Goal: Navigation & Orientation: Find specific page/section

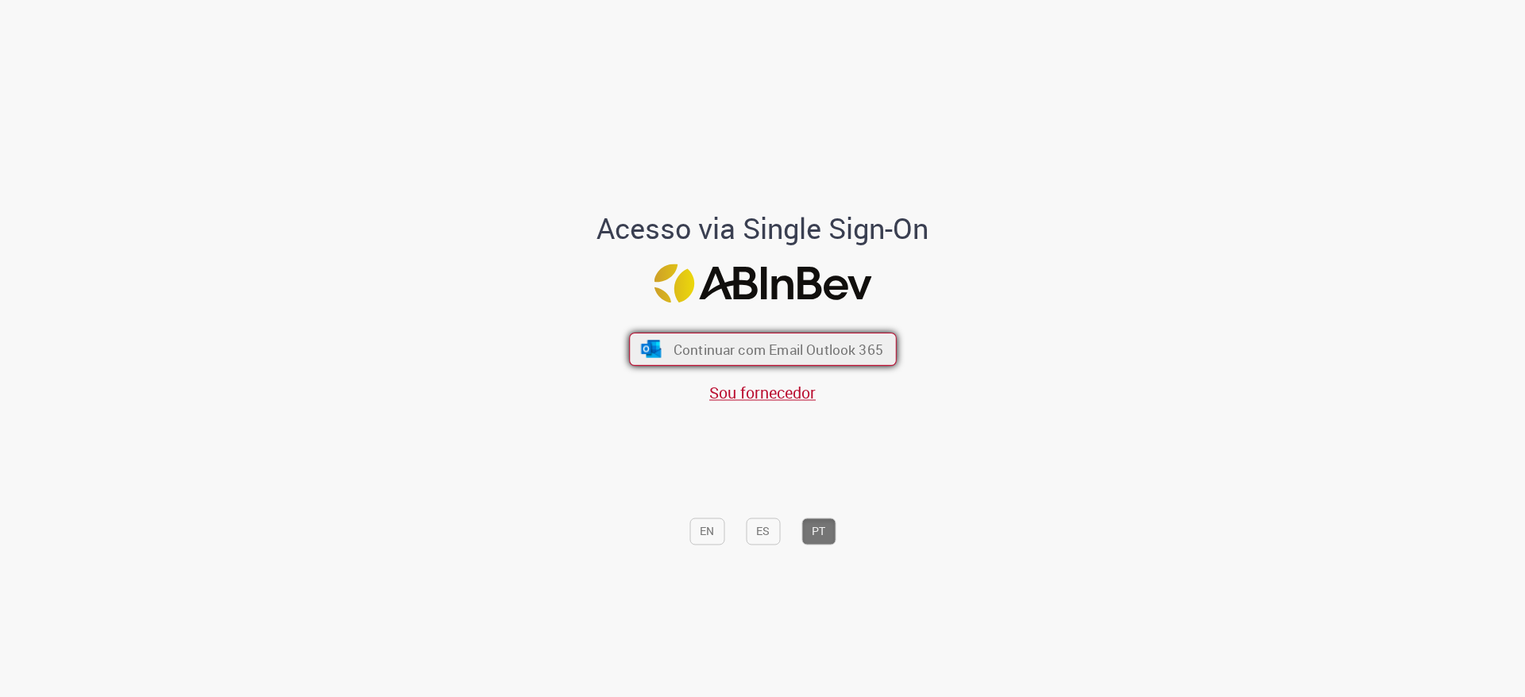
click at [653, 341] on button "Continuar com Email Outlook 365" at bounding box center [763, 349] width 268 height 33
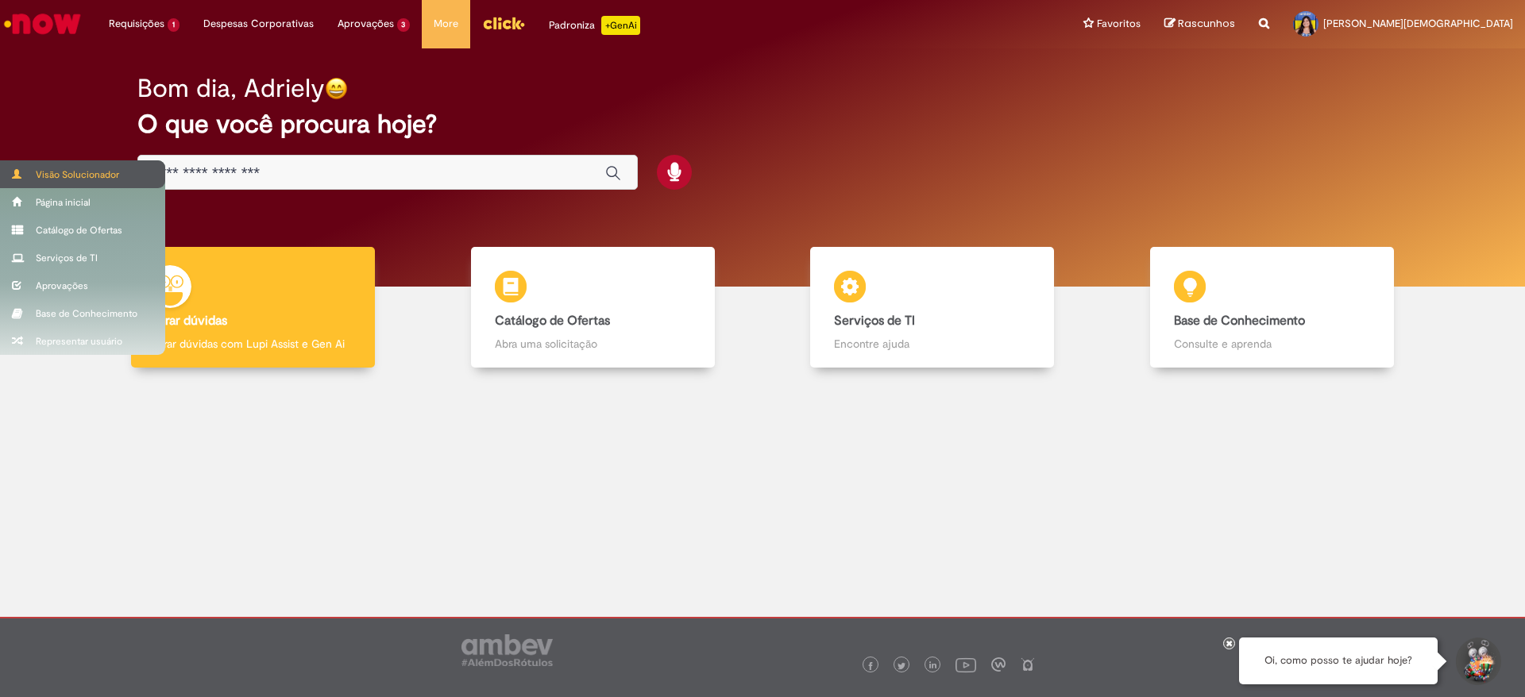
click at [26, 169] on div "Visão Solucionador" at bounding box center [82, 174] width 165 height 28
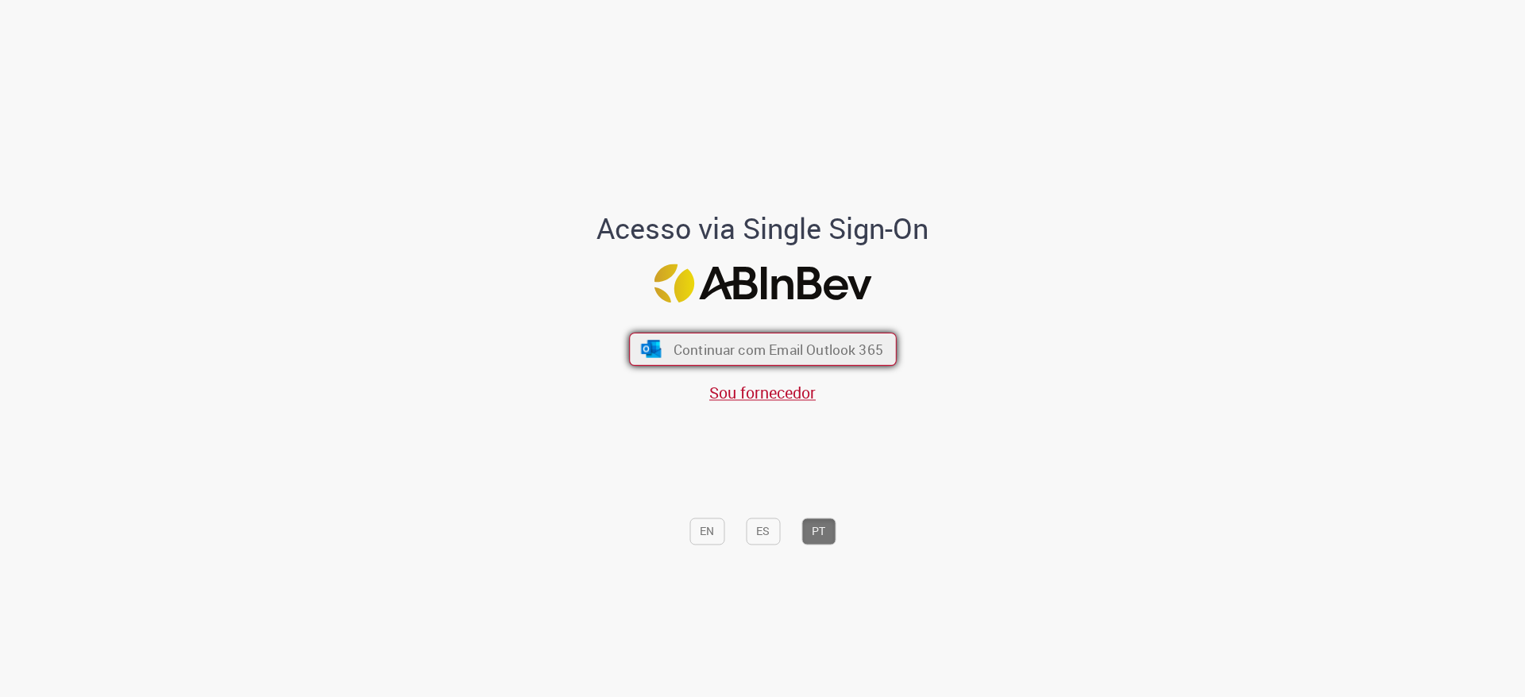
click at [701, 341] on span "Continuar com Email Outlook 365" at bounding box center [778, 350] width 210 height 18
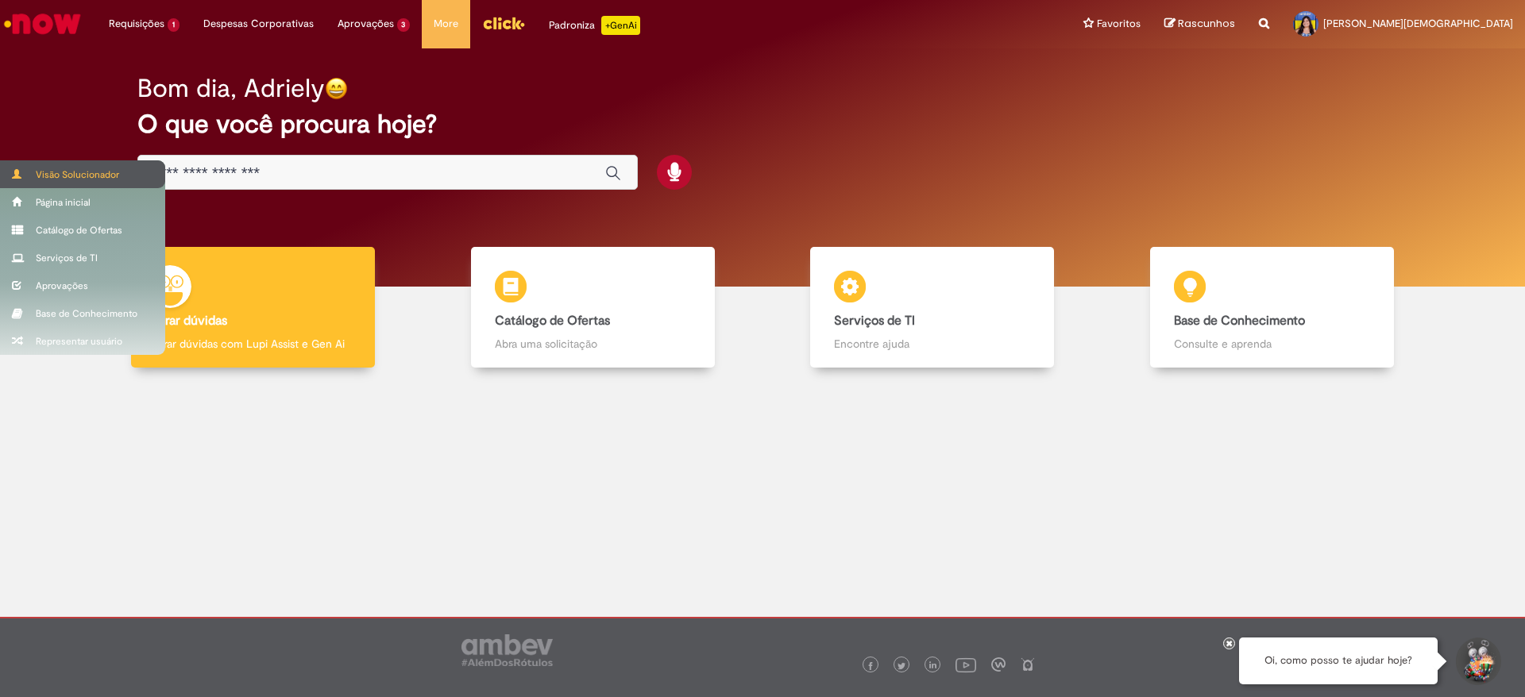
click at [27, 171] on div "Visão Solucionador" at bounding box center [82, 174] width 165 height 28
